Goal: Navigation & Orientation: Understand site structure

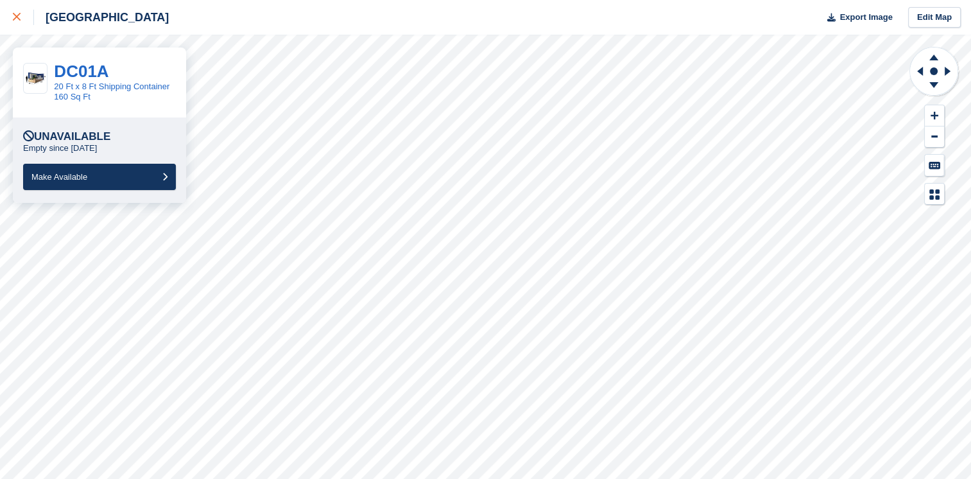
click at [12, 15] on link at bounding box center [17, 17] width 34 height 35
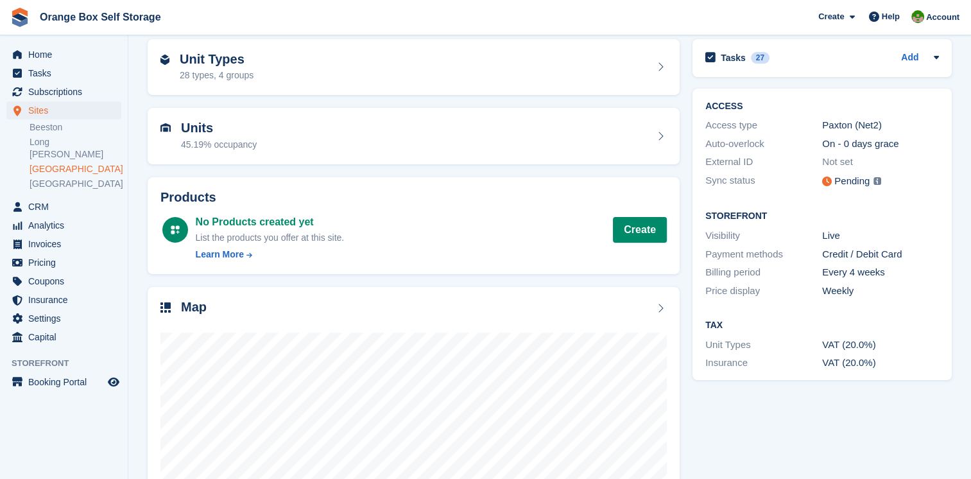
scroll to position [56, 0]
click at [182, 309] on h2 "Map" at bounding box center [194, 306] width 26 height 15
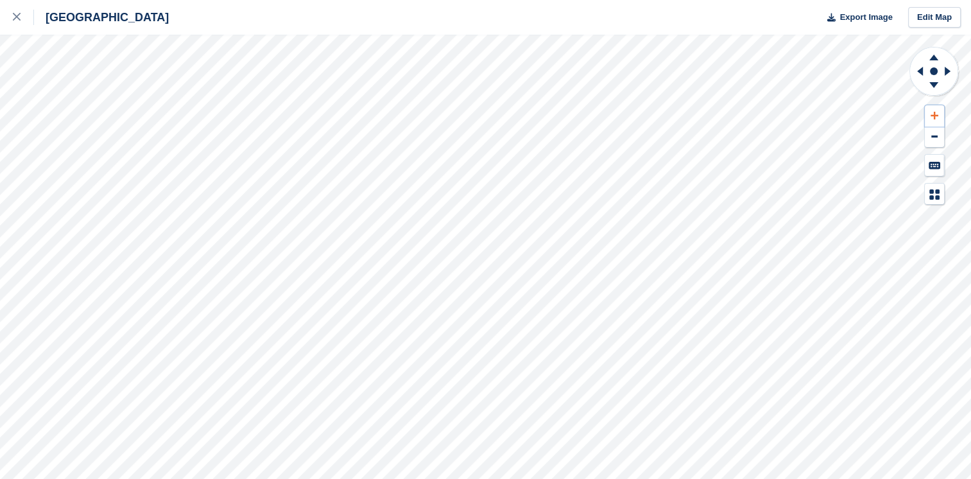
click at [935, 116] on icon at bounding box center [935, 116] width 8 height 8
click at [935, 86] on icon at bounding box center [934, 85] width 9 height 6
click at [937, 58] on icon at bounding box center [933, 56] width 33 height 16
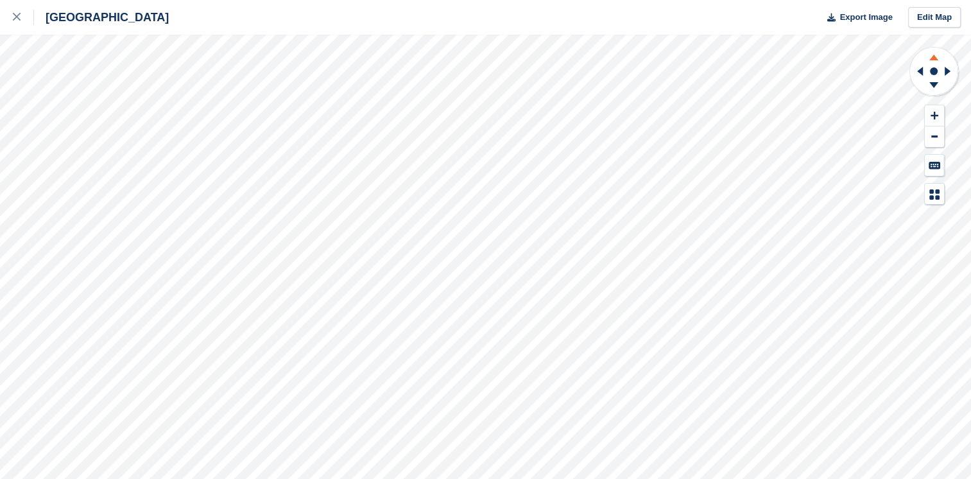
click at [936, 58] on icon at bounding box center [934, 58] width 9 height 6
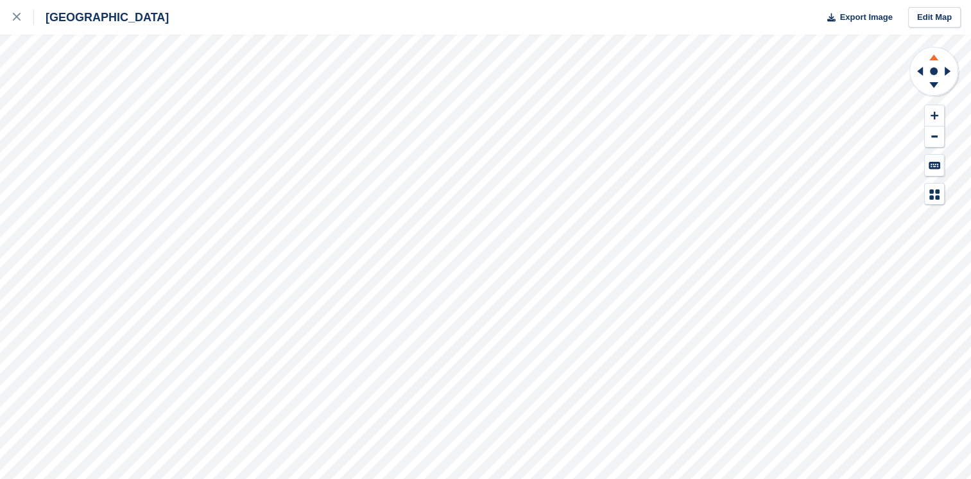
click at [936, 58] on icon at bounding box center [934, 58] width 9 height 6
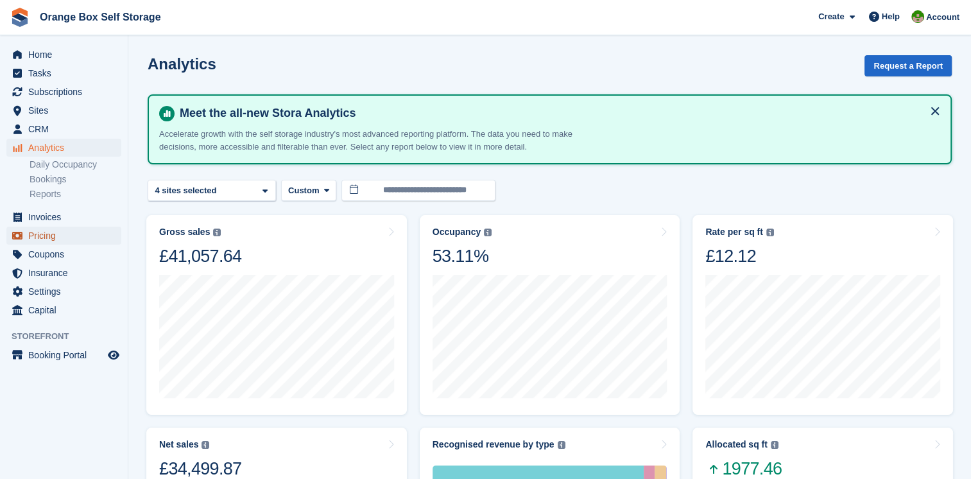
click at [59, 241] on span "Pricing" at bounding box center [66, 236] width 77 height 18
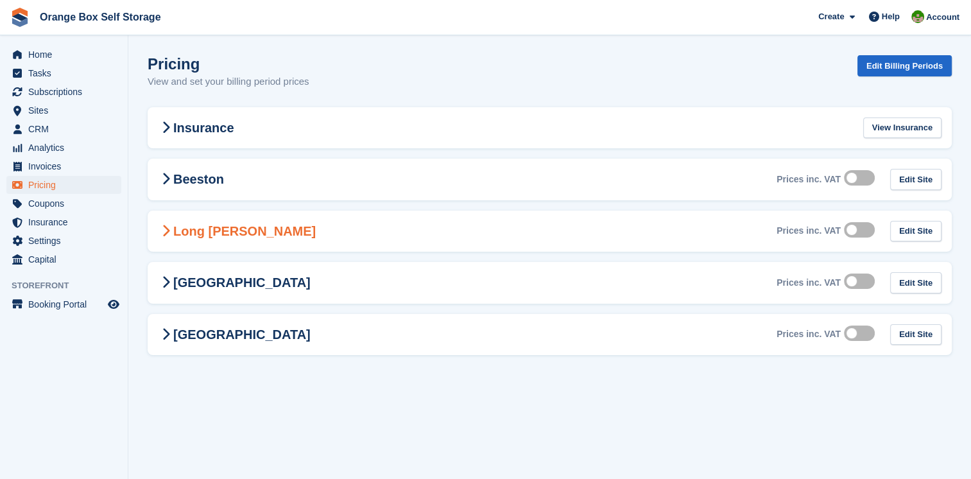
click at [219, 232] on h2 "Long Eaton" at bounding box center [237, 230] width 158 height 15
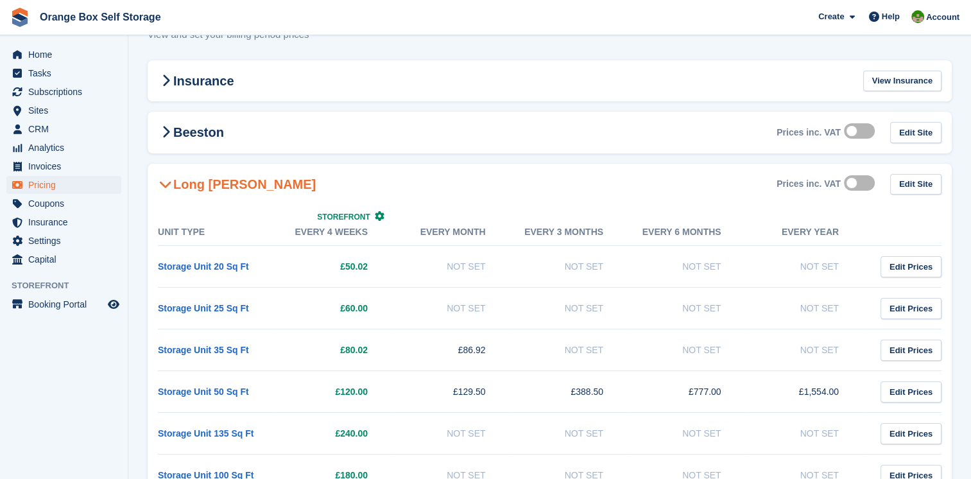
scroll to position [3, 0]
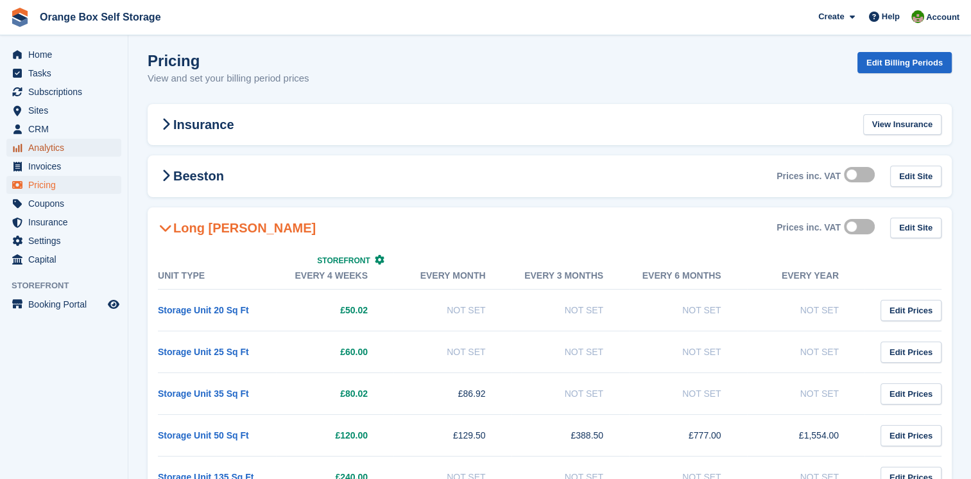
click at [54, 144] on span "Analytics" at bounding box center [66, 148] width 77 height 18
